Goal: Find specific page/section: Find specific page/section

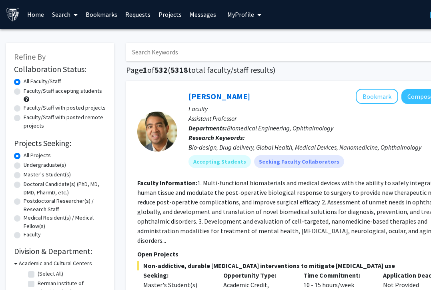
click at [24, 165] on label "Undergraduate(s)" at bounding box center [45, 165] width 42 height 8
click at [24, 165] on input "Undergraduate(s)" at bounding box center [26, 163] width 5 height 5
radio input "true"
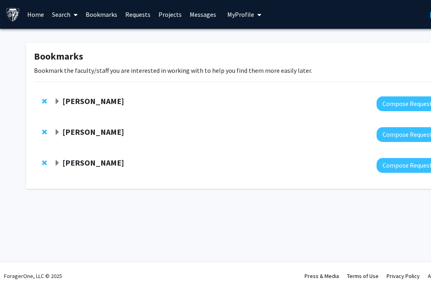
click at [56, 102] on span "Expand Raj Mukherjee Bookmark" at bounding box center [57, 101] width 6 height 6
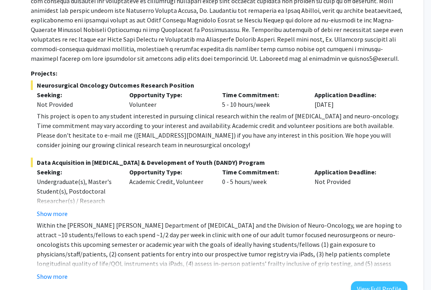
scroll to position [146, 31]
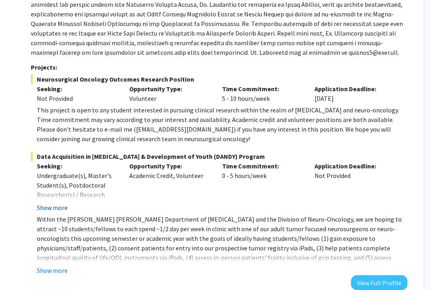
click at [44, 208] on button "Show more" at bounding box center [52, 208] width 31 height 10
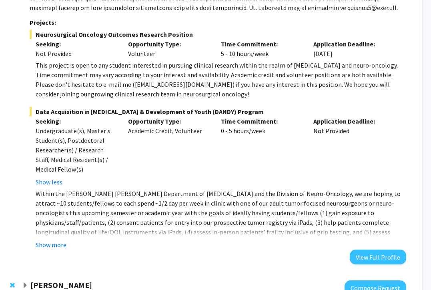
scroll to position [192, 32]
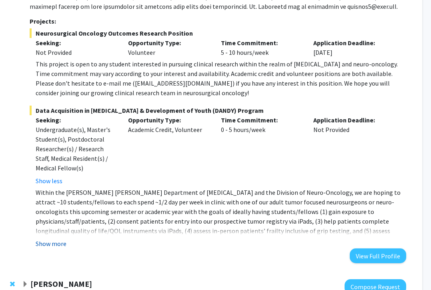
click at [56, 242] on button "Show more" at bounding box center [51, 244] width 31 height 10
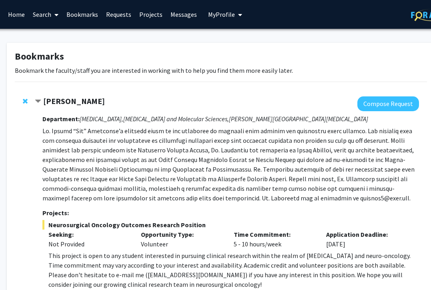
scroll to position [0, 20]
drag, startPoint x: 52, startPoint y: 132, endPoint x: 113, endPoint y: 131, distance: 61.6
click at [113, 131] on p at bounding box center [230, 164] width 376 height 77
copy p "[PERSON_NAME] “[PERSON_NAME]"
click at [207, 148] on p at bounding box center [230, 164] width 376 height 77
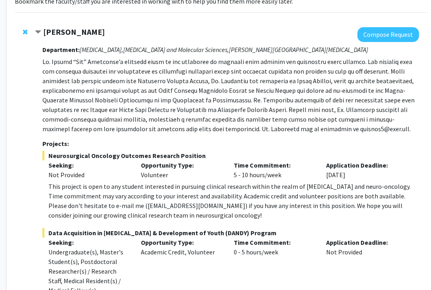
scroll to position [74, 19]
